Goal: Transaction & Acquisition: Book appointment/travel/reservation

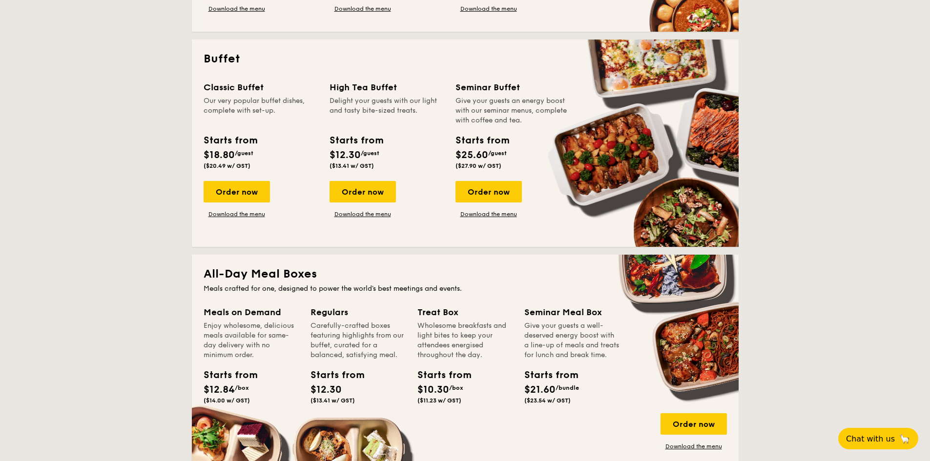
scroll to position [394, 0]
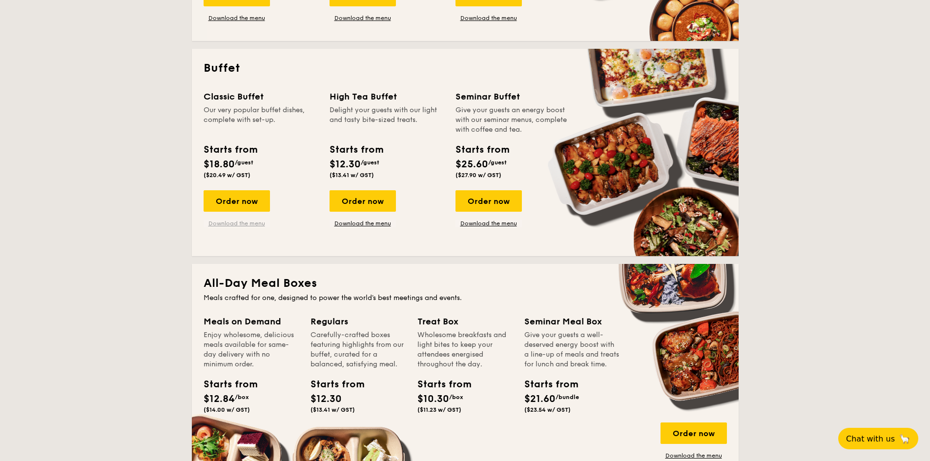
click at [255, 223] on link "Download the menu" at bounding box center [237, 224] width 66 height 8
click at [260, 202] on div "Order now" at bounding box center [237, 200] width 66 height 21
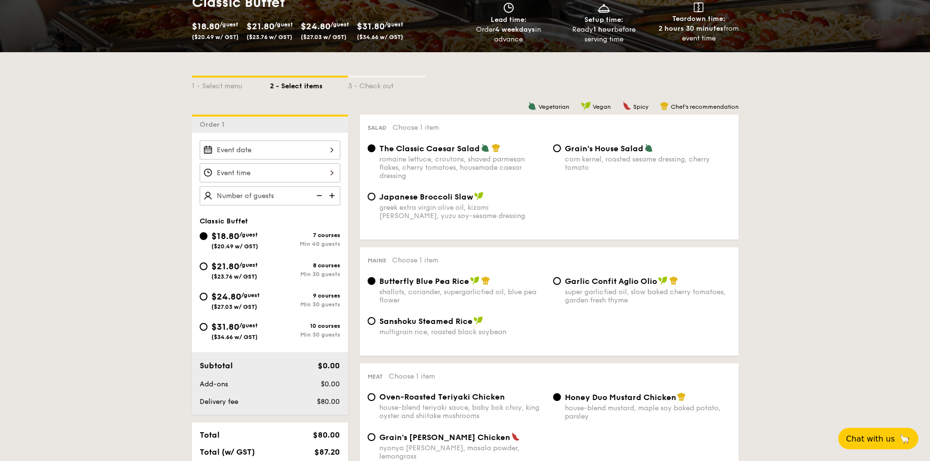
scroll to position [167, 0]
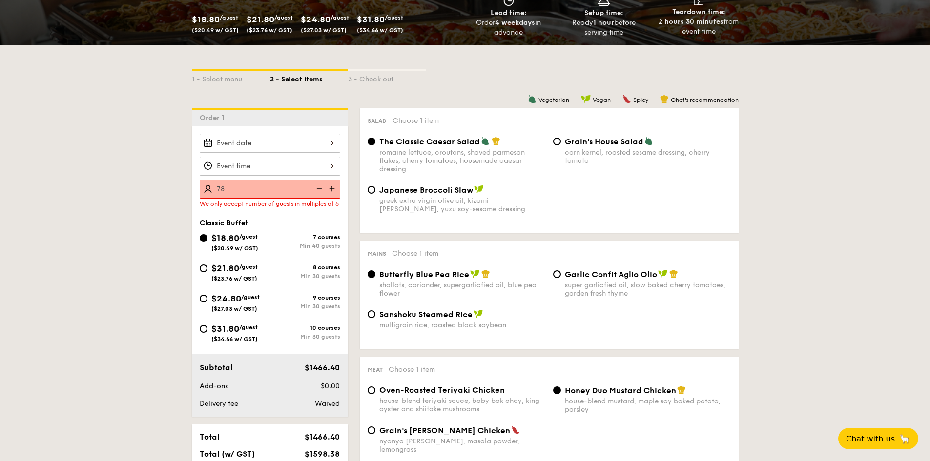
type input "7"
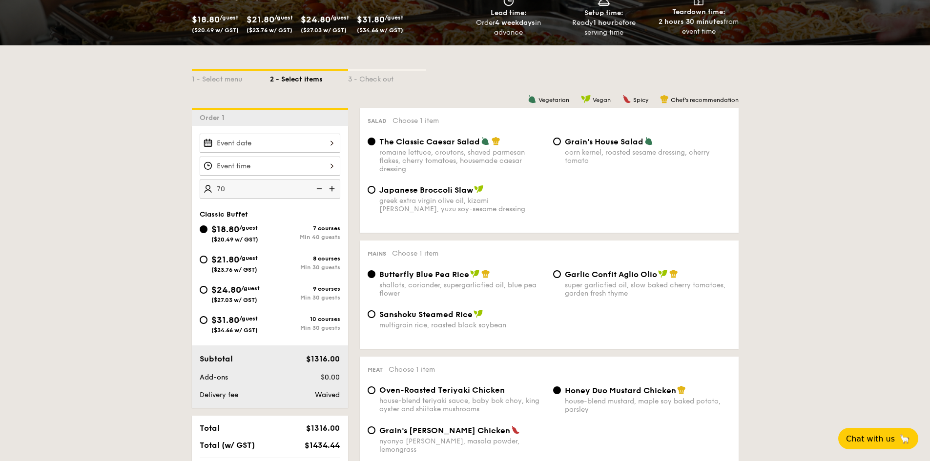
type input "70 guests"
click at [316, 146] on div at bounding box center [270, 143] width 141 height 19
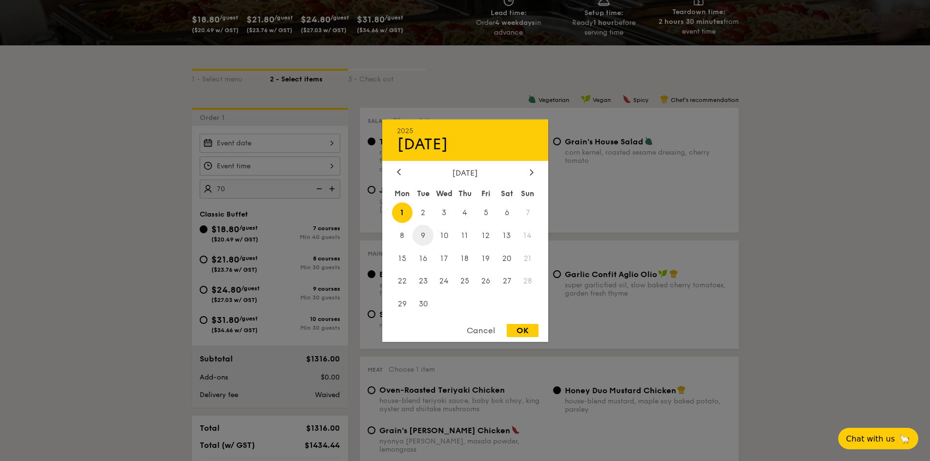
click at [429, 236] on span "9" at bounding box center [422, 235] width 21 height 21
click at [517, 328] on div "OK" at bounding box center [523, 330] width 32 height 13
type input "[DATE]"
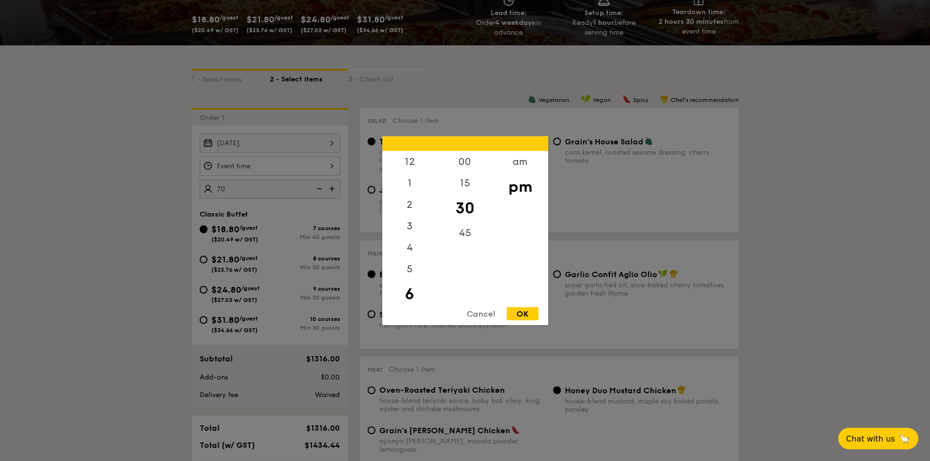
click at [292, 164] on div "12 1 2 3 4 5 6 7 8 9 10 11 00 15 30 45 am pm Cancel OK" at bounding box center [270, 166] width 141 height 19
click at [412, 298] on div "7" at bounding box center [409, 301] width 55 height 28
click at [521, 314] on div "OK" at bounding box center [523, 313] width 32 height 13
type input "7:30PM"
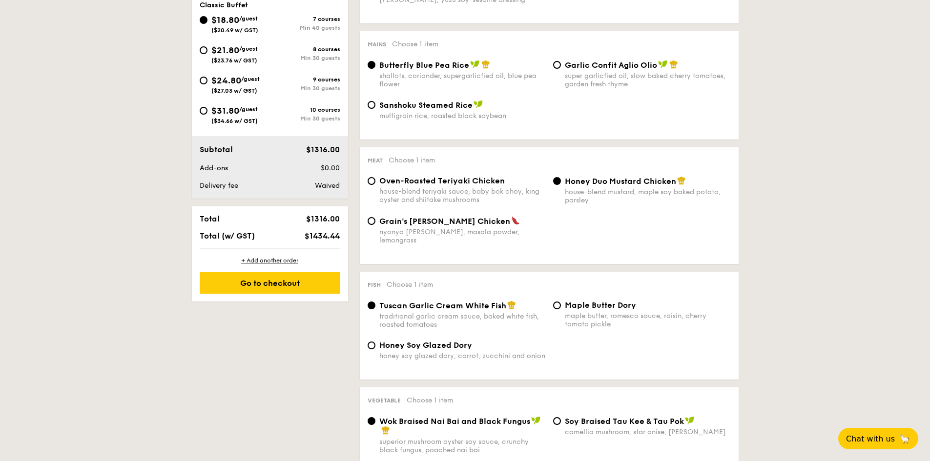
scroll to position [383, 0]
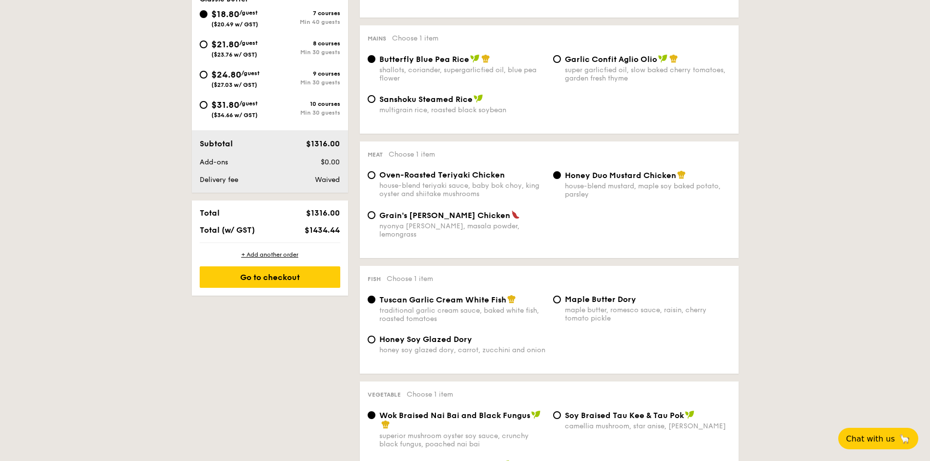
click at [608, 189] on div "house-blend mustard, maple soy baked potato, parsley" at bounding box center [648, 190] width 166 height 17
click at [561, 179] on input "Honey Duo Mustard Chicken house-blend mustard, maple soy baked potato, parsley" at bounding box center [557, 175] width 8 height 8
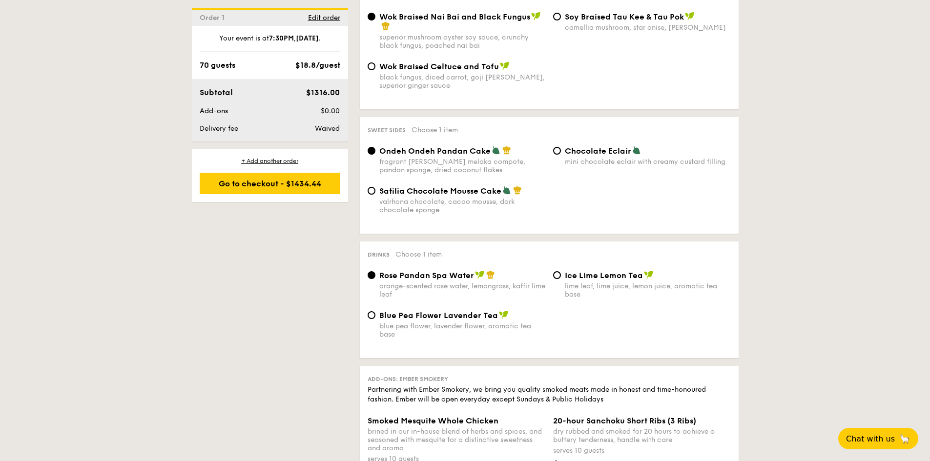
scroll to position [782, 0]
click at [505, 197] on div "valrhona chocolate, cacao mousse, dark chocolate sponge" at bounding box center [462, 205] width 166 height 17
click at [375, 190] on input "Satilia Chocolate Mousse Cake valrhona chocolate, cacao mousse, dark chocolate …" at bounding box center [372, 190] width 8 height 8
radio input "true"
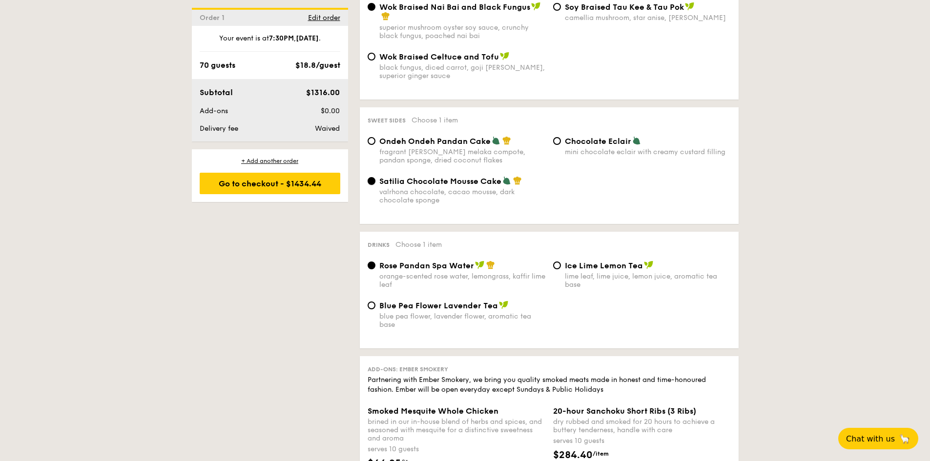
scroll to position [789, 0]
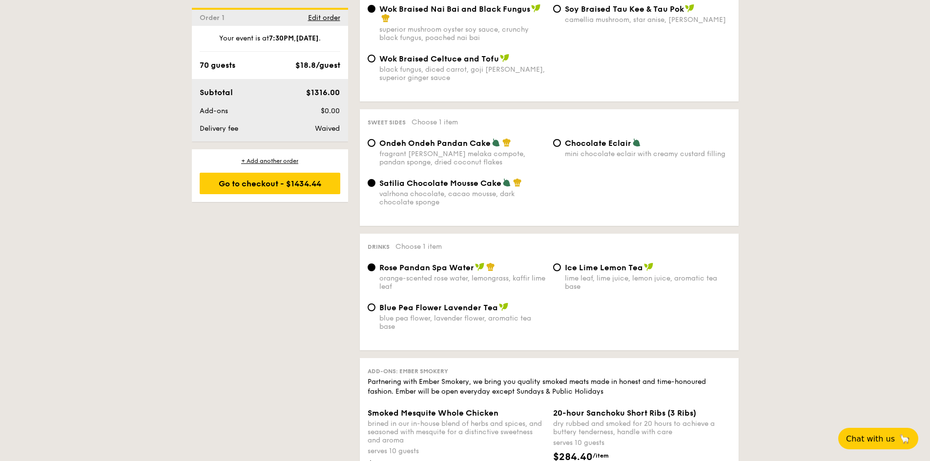
click at [523, 167] on div "Ondeh Ondeh Pandan Cake fragrant [PERSON_NAME] melaka compote, pandan sponge, d…" at bounding box center [549, 158] width 371 height 40
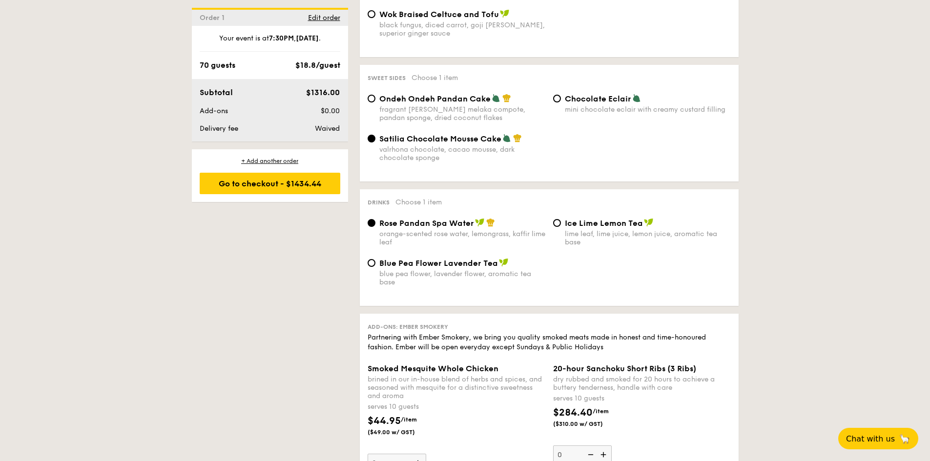
scroll to position [835, 0]
drag, startPoint x: 604, startPoint y: 218, endPoint x: 792, endPoint y: 295, distance: 203.3
click at [599, 218] on span "Ice Lime Lemon Tea" at bounding box center [604, 222] width 78 height 9
click at [561, 218] on input "Ice Lime Lemon Tea lime leaf, lime juice, lemon juice, aromatic tea base" at bounding box center [557, 222] width 8 height 8
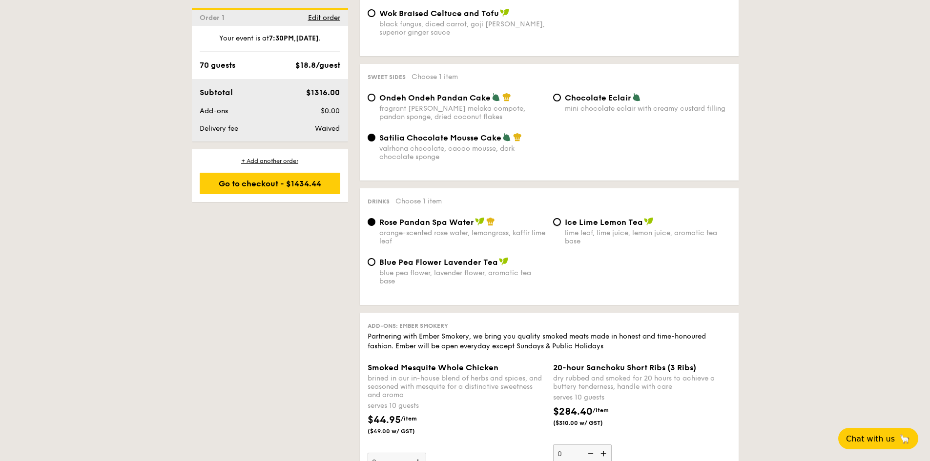
radio input "true"
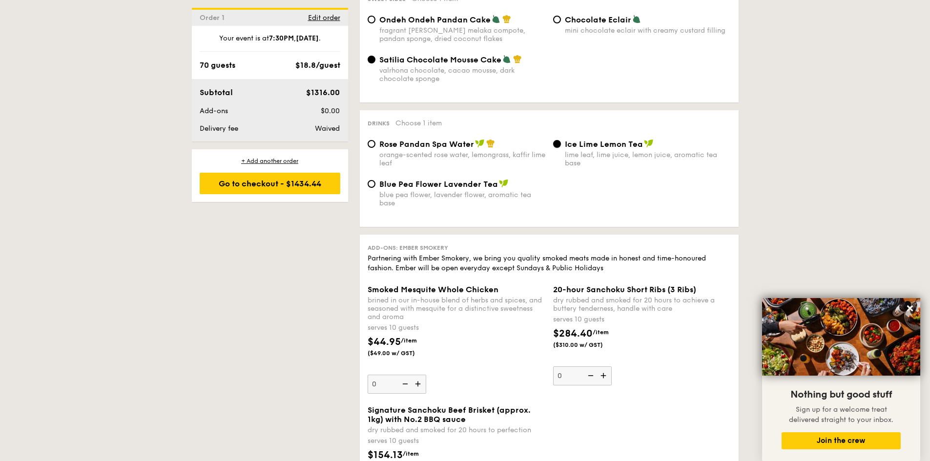
scroll to position [912, 0]
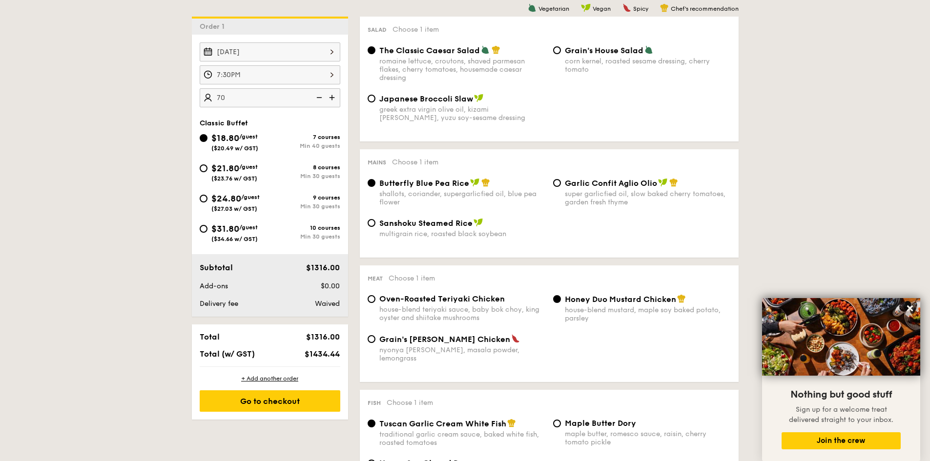
scroll to position [262, 0]
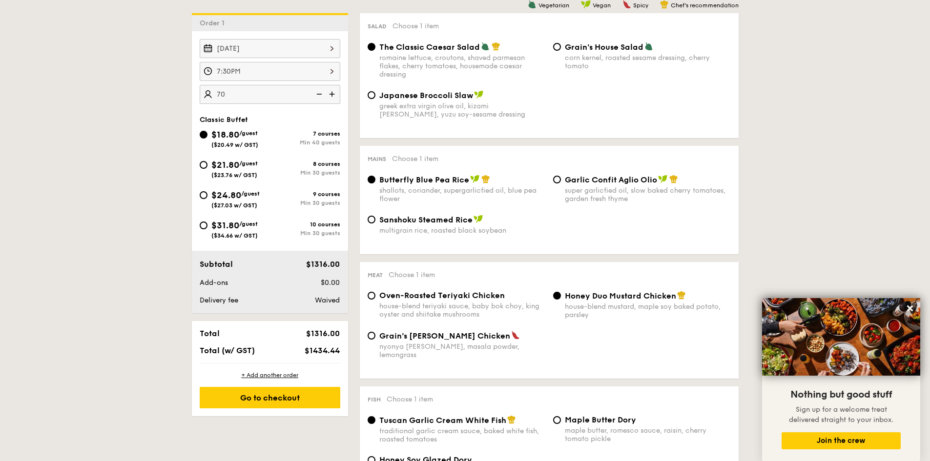
click at [336, 91] on img at bounding box center [333, 94] width 15 height 19
type input "80 guests"
